Goal: Transaction & Acquisition: Book appointment/travel/reservation

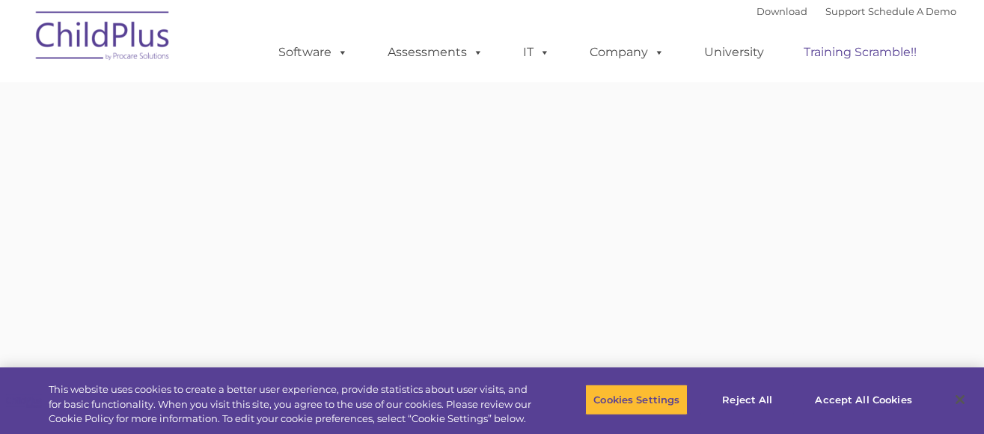
type input ""
click at [825, 399] on button "Accept All Cookies" at bounding box center [862, 399] width 113 height 31
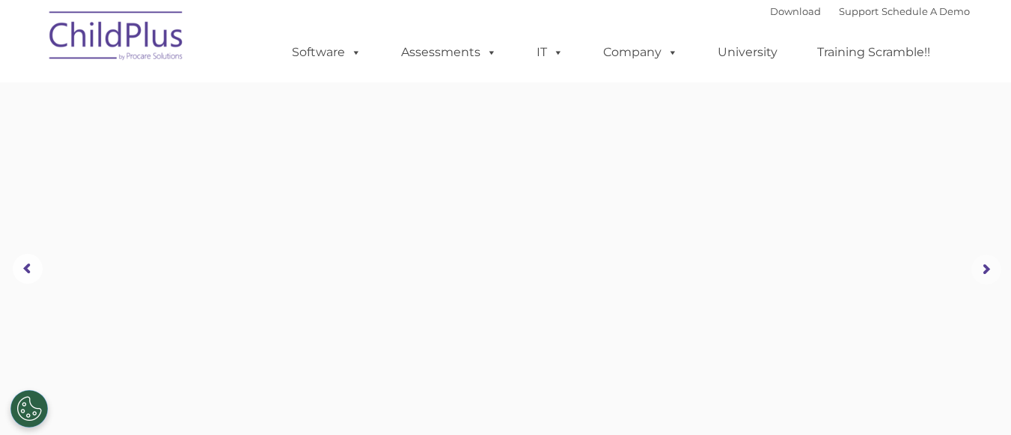
click at [983, 267] on rs-arrow at bounding box center [986, 269] width 30 height 30
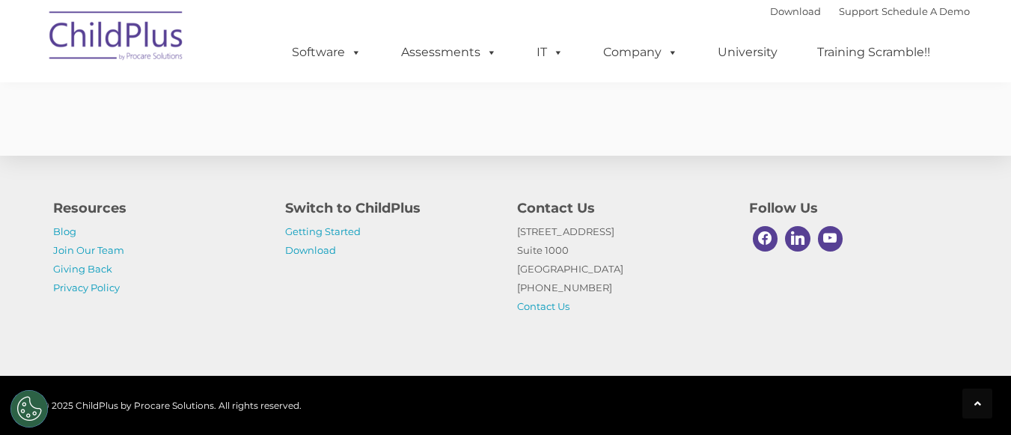
scroll to position [2342, 0]
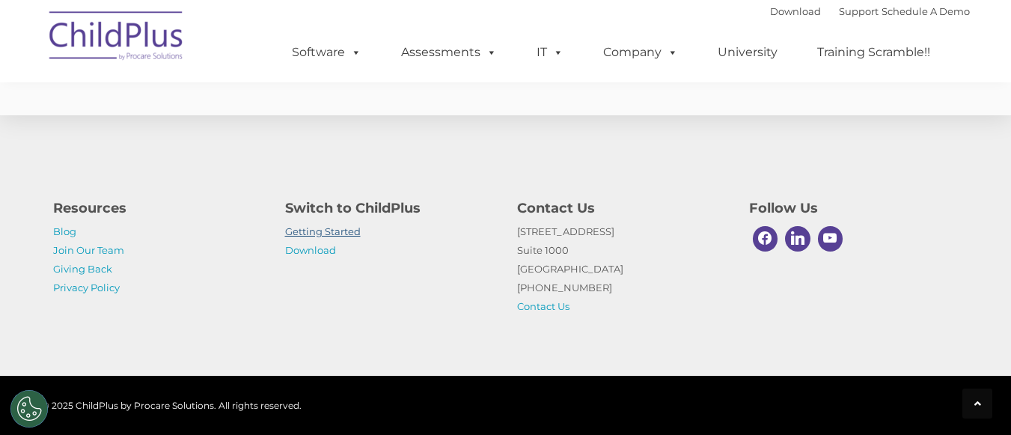
click at [337, 231] on link "Getting Started" at bounding box center [323, 231] width 76 height 12
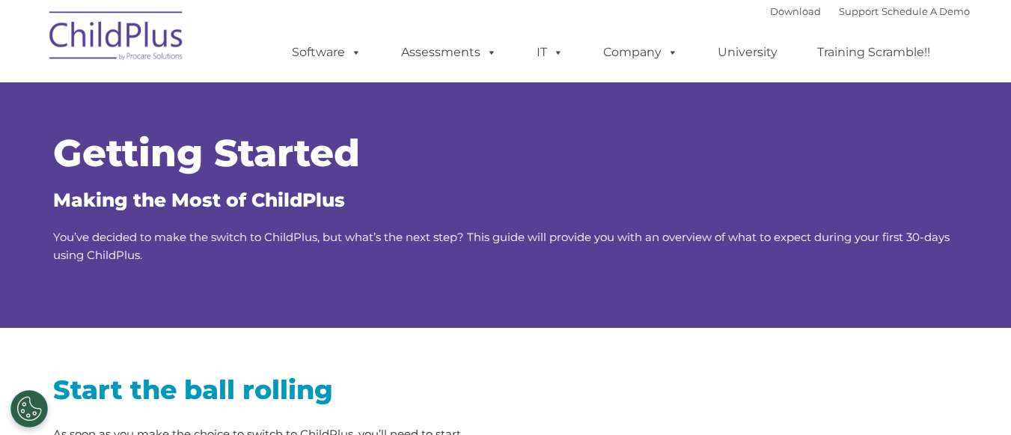
type input ""
click at [912, 7] on link "Schedule A Demo" at bounding box center [925, 11] width 88 height 12
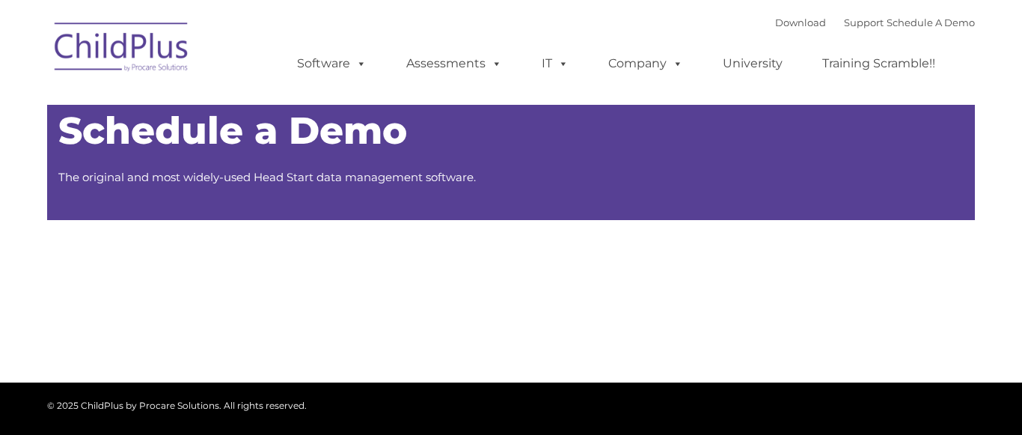
type input ""
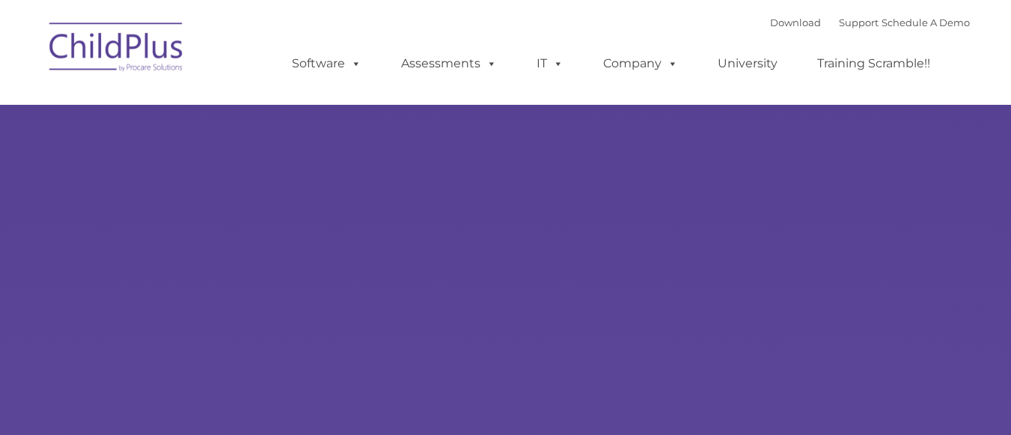
type input ""
select select "MEDIUM"
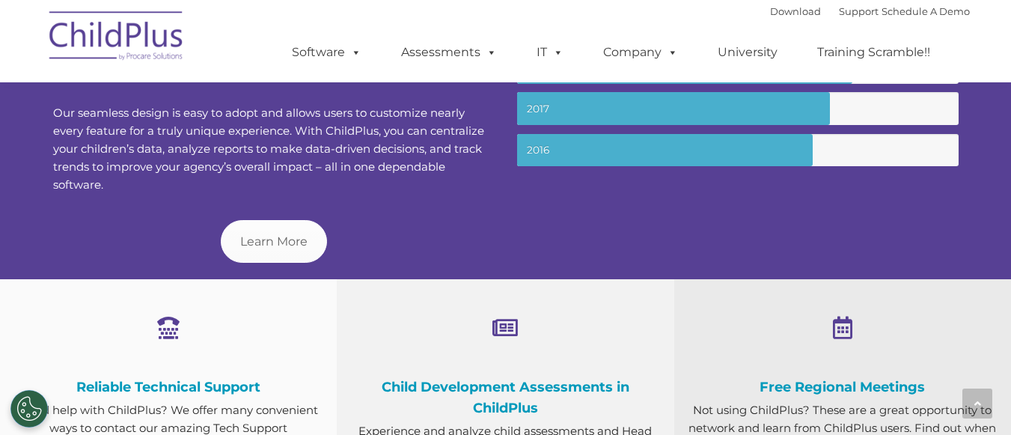
scroll to position [650, 0]
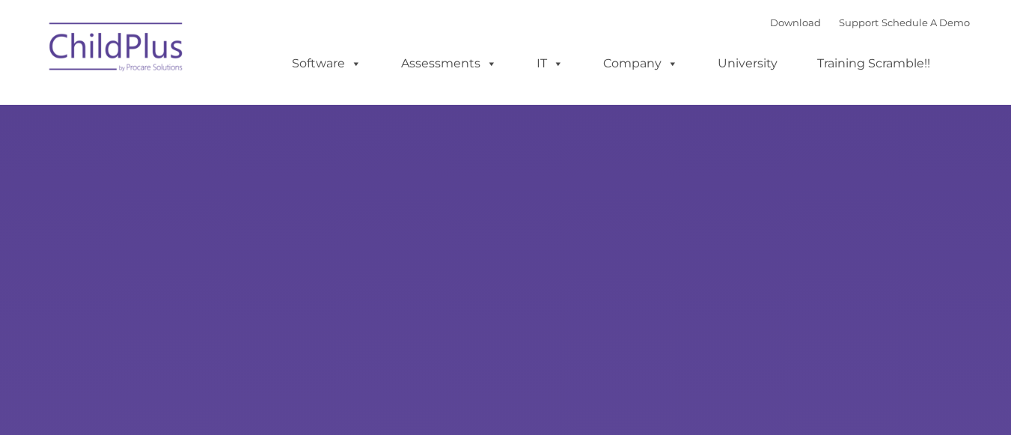
type input ""
select select "MEDIUM"
